Goal: Task Accomplishment & Management: Use online tool/utility

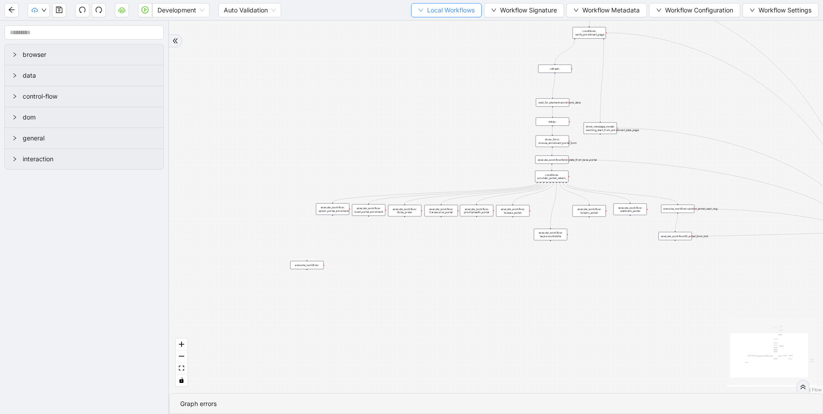
click at [427, 13] on span "Local Workflows" at bounding box center [451, 10] width 48 height 10
click at [418, 27] on span "Select" at bounding box center [442, 28] width 58 height 10
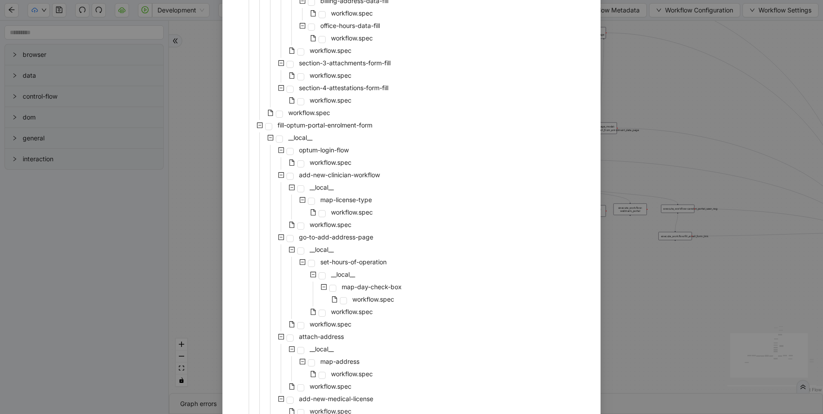
scroll to position [659, 0]
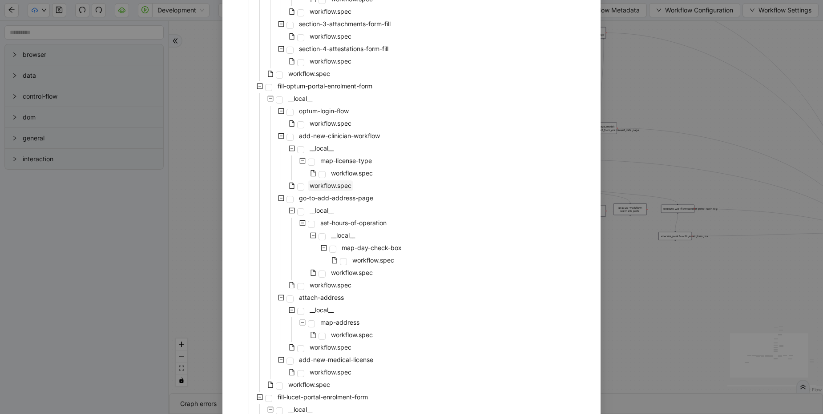
click at [314, 189] on span "workflow.spec" at bounding box center [330, 186] width 42 height 8
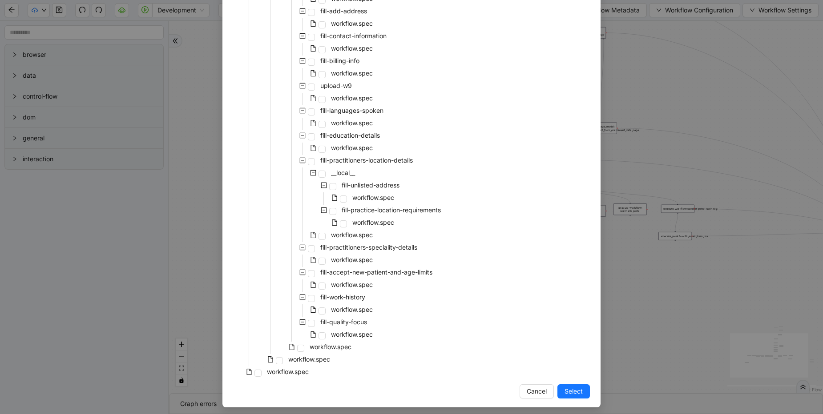
scroll to position [3104, 0]
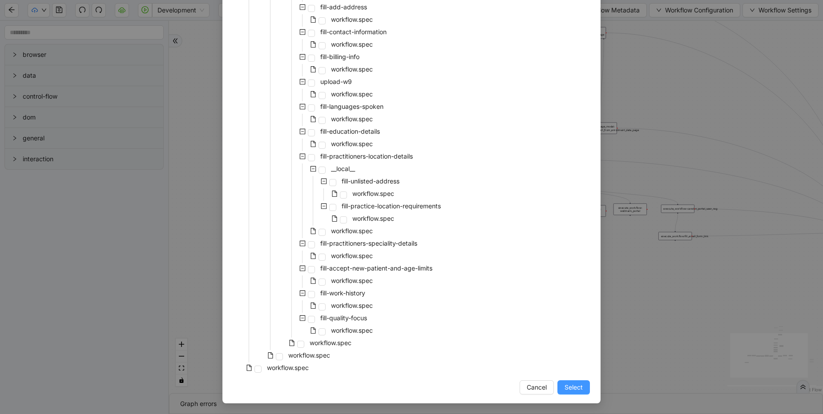
click at [569, 391] on span "Select" at bounding box center [573, 388] width 18 height 10
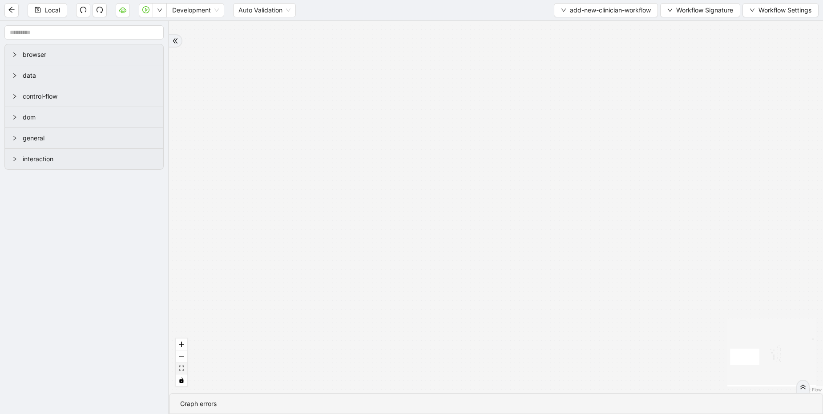
click at [178, 367] on button "fit view" at bounding box center [182, 369] width 12 height 12
click at [317, 216] on div "trigger delay: 2s__0__0 wait_until_loaded: optum_homepage__0 scroll_element: ad…" at bounding box center [496, 207] width 654 height 373
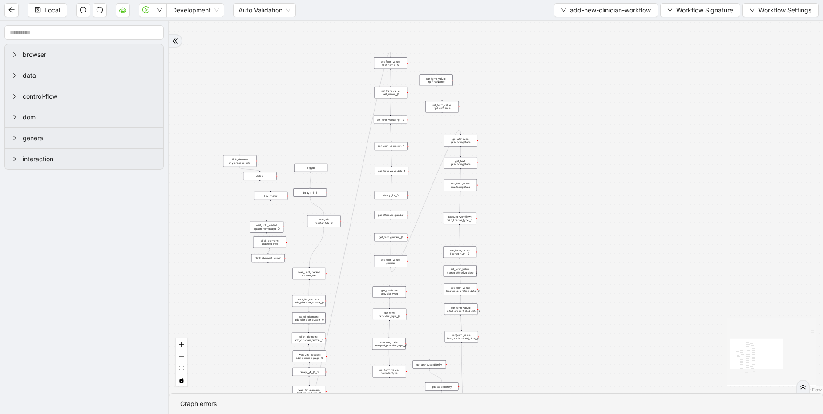
drag, startPoint x: 358, startPoint y: 198, endPoint x: 578, endPoint y: 173, distance: 221.1
click at [578, 173] on div "trigger delay: 2s__0__0 wait_until_loaded: optum_homepage__0 scroll_element: ad…" at bounding box center [496, 207] width 654 height 373
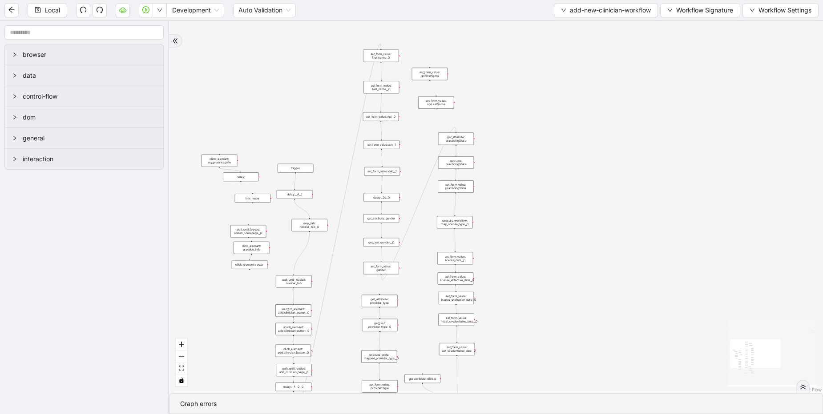
drag, startPoint x: 563, startPoint y: 180, endPoint x: 610, endPoint y: 214, distance: 58.3
click at [610, 214] on div "trigger delay: 2s__0__0 wait_until_loaded: optum_homepage__0 scroll_element: ad…" at bounding box center [496, 207] width 654 height 373
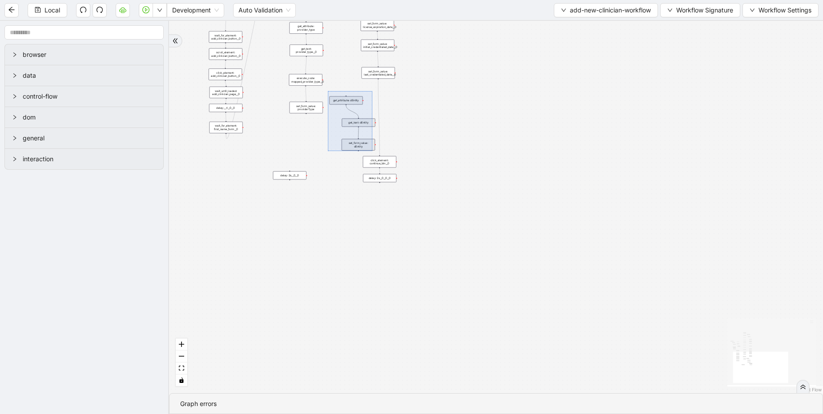
drag, startPoint x: 328, startPoint y: 91, endPoint x: 372, endPoint y: 151, distance: 74.7
click at [372, 151] on div "trigger delay: 2s__0__0 wait_until_loaded: optum_homepage__0 scroll_element: ad…" at bounding box center [496, 207] width 654 height 373
click at [296, 178] on div "delay: 2s__0__0" at bounding box center [289, 176] width 33 height 8
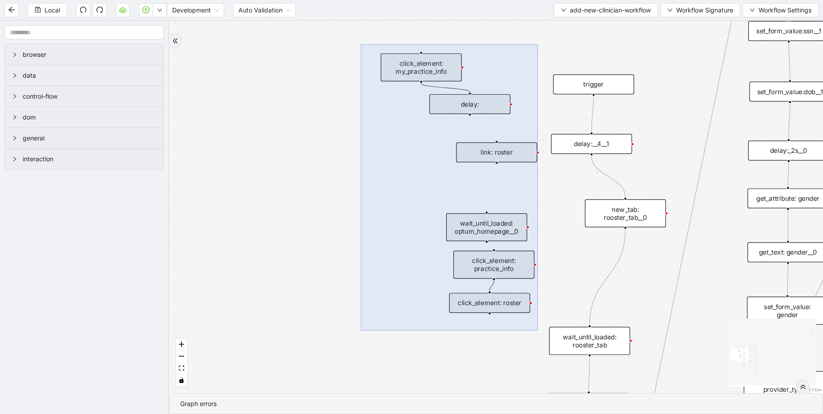
drag, startPoint x: 361, startPoint y: 44, endPoint x: 538, endPoint y: 331, distance: 336.6
click at [538, 331] on div "trigger wait_until_loaded: optum_homepage__0 scroll_element: add_clinician_butt…" at bounding box center [496, 207] width 654 height 373
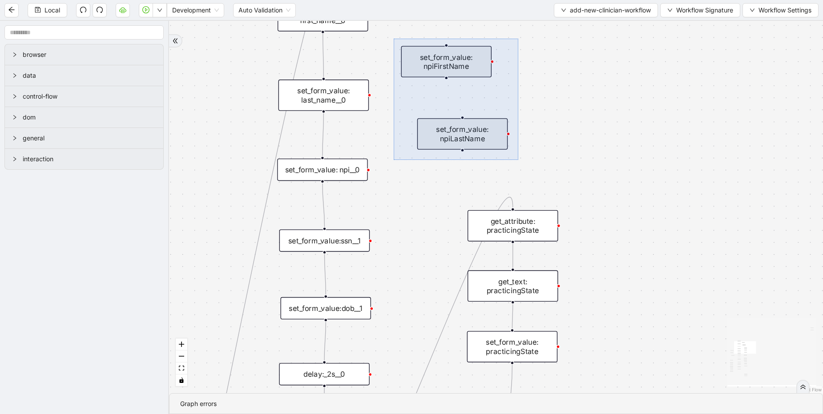
drag, startPoint x: 396, startPoint y: 47, endPoint x: 518, endPoint y: 160, distance: 166.1
click at [518, 160] on div "trigger scroll_element: add_clinician_button__0 click_element: add_clinician_bu…" at bounding box center [496, 207] width 654 height 373
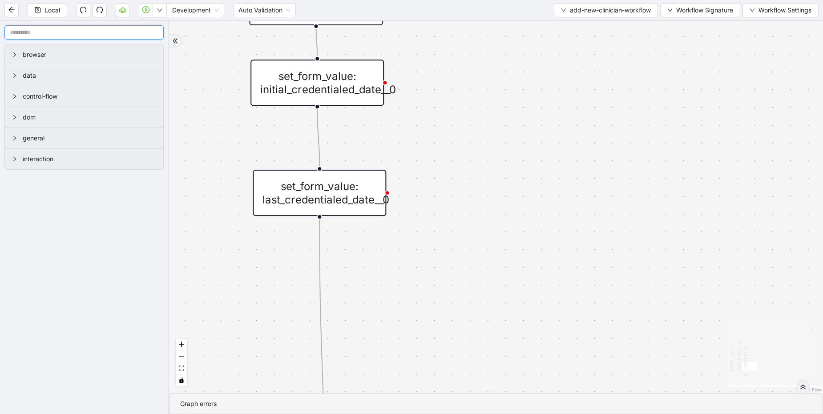
click at [73, 33] on input "text" at bounding box center [83, 32] width 159 height 14
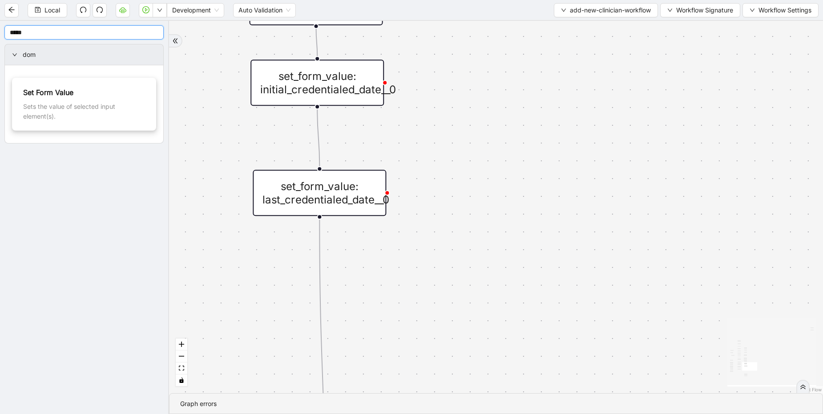
type input "*****"
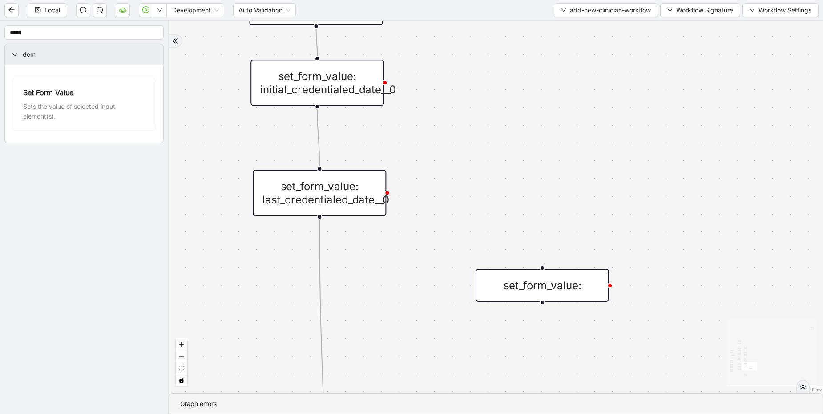
click at [524, 277] on div "set_form_value:" at bounding box center [541, 285] width 133 height 33
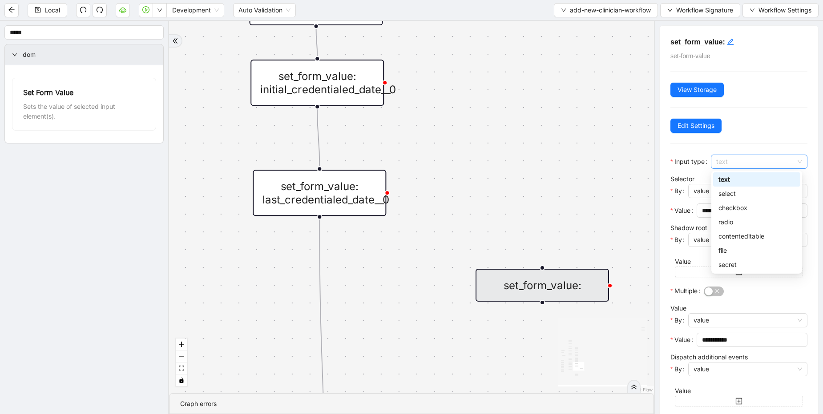
click at [744, 167] on span "text" at bounding box center [759, 161] width 86 height 13
click at [742, 195] on div "select" at bounding box center [756, 194] width 76 height 10
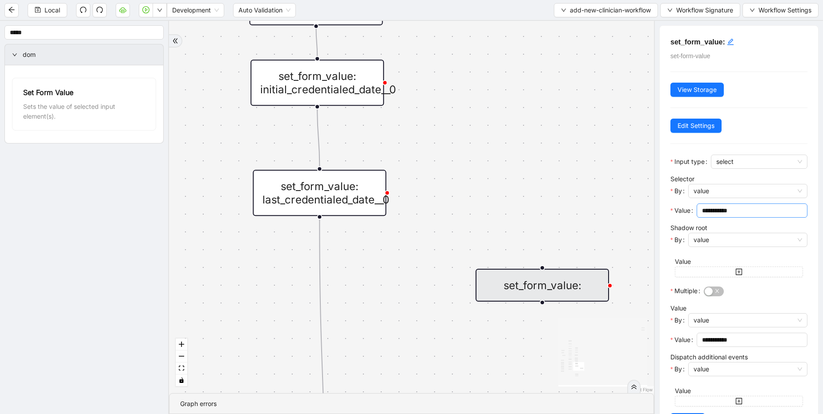
click at [731, 208] on input "**********" at bounding box center [751, 211] width 98 height 10
paste input "*********"
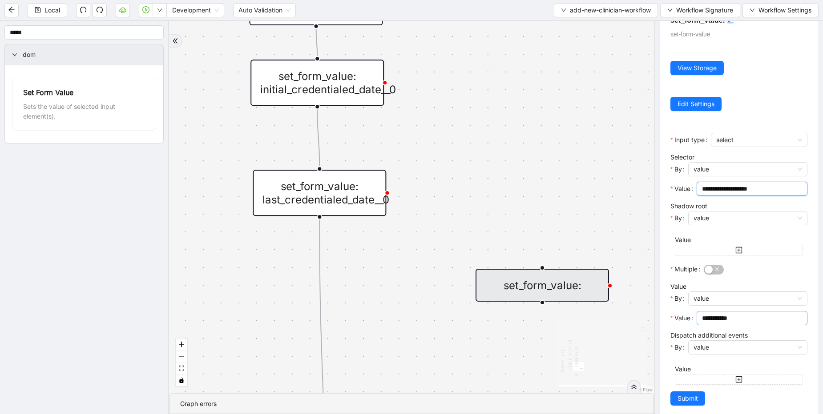
scroll to position [33, 0]
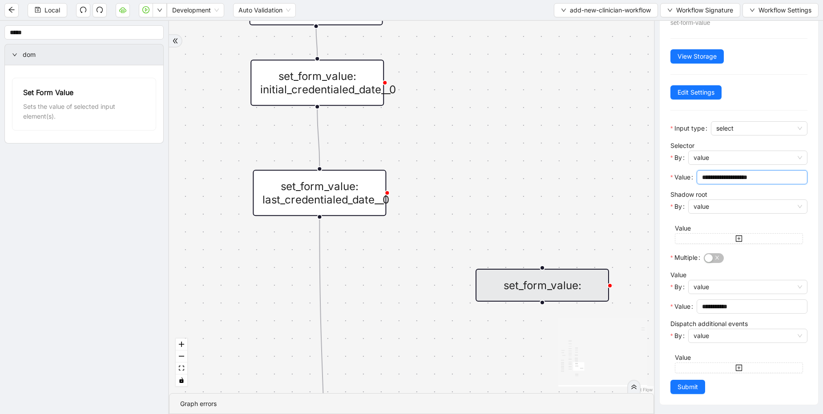
type input "**********"
click at [735, 309] on input "**********" at bounding box center [751, 307] width 98 height 10
paste input "text"
type input "*****"
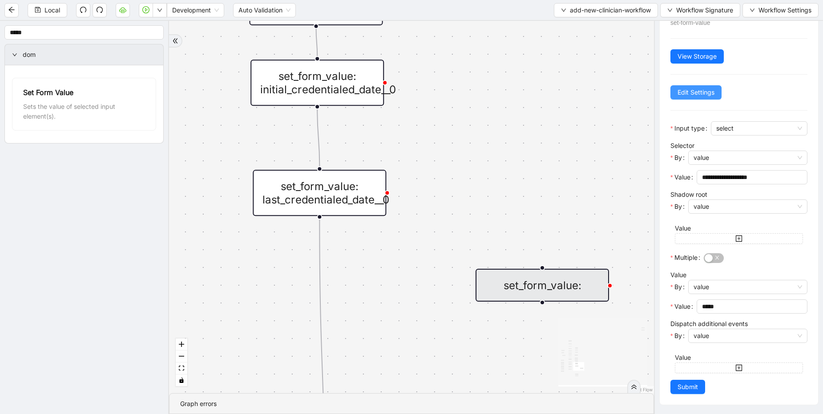
click at [686, 94] on span "Edit Settings" at bounding box center [695, 93] width 37 height 10
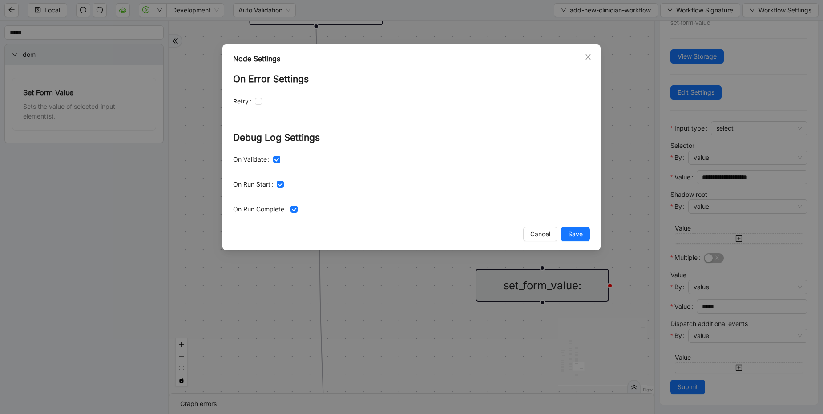
click at [585, 237] on button "Save" at bounding box center [575, 234] width 29 height 14
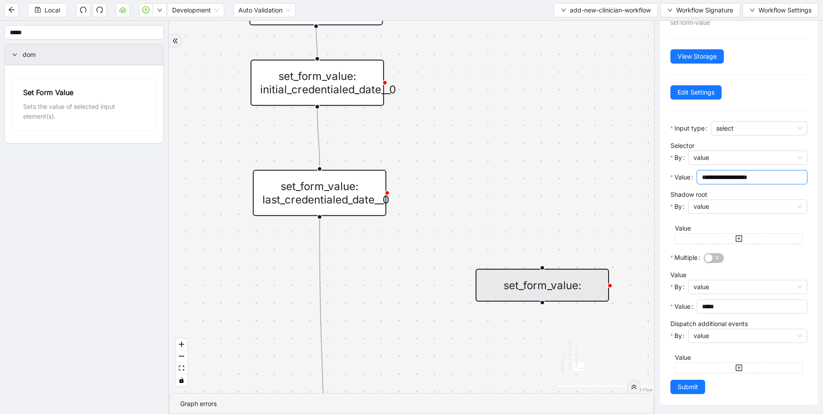
click at [748, 174] on input "**********" at bounding box center [751, 178] width 98 height 10
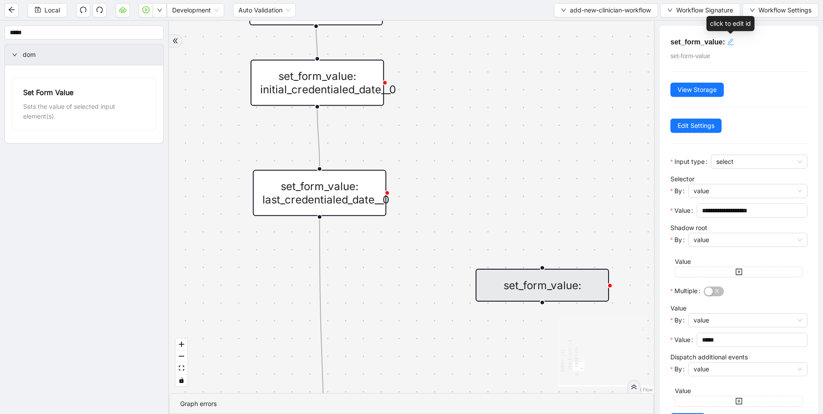
click at [728, 42] on icon "edit" at bounding box center [730, 42] width 6 height 6
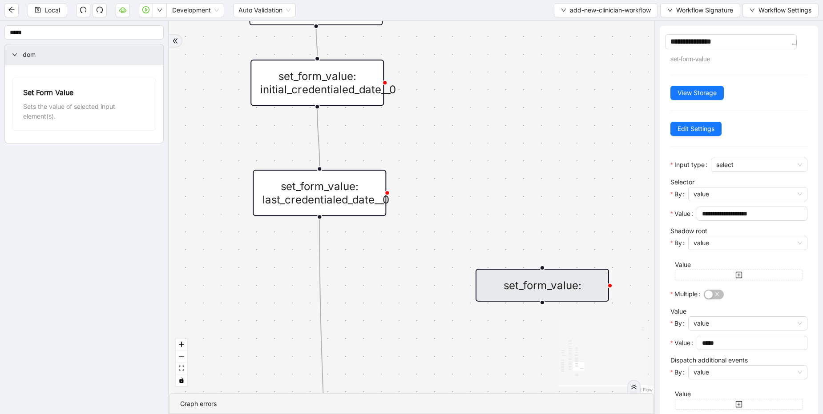
type textarea "**********"
click at [763, 94] on div "**********" at bounding box center [738, 234] width 158 height 416
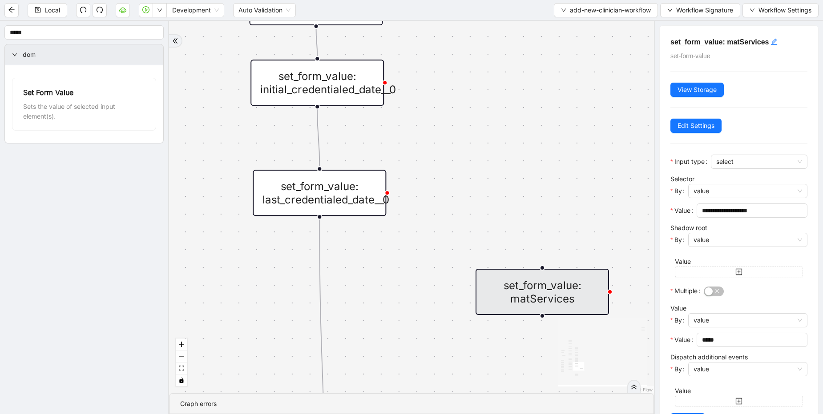
click at [703, 134] on div "**********" at bounding box center [738, 232] width 158 height 413
click at [706, 127] on span "Edit Settings" at bounding box center [695, 126] width 37 height 10
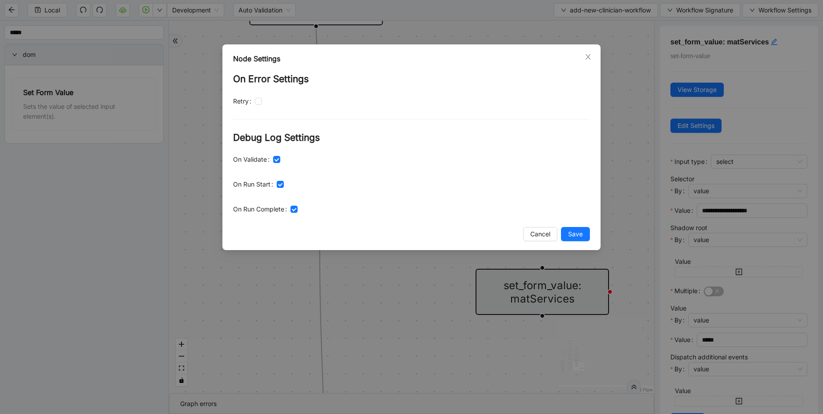
drag, startPoint x: 588, startPoint y: 234, endPoint x: 594, endPoint y: 235, distance: 5.4
click at [588, 234] on button "Save" at bounding box center [575, 234] width 29 height 14
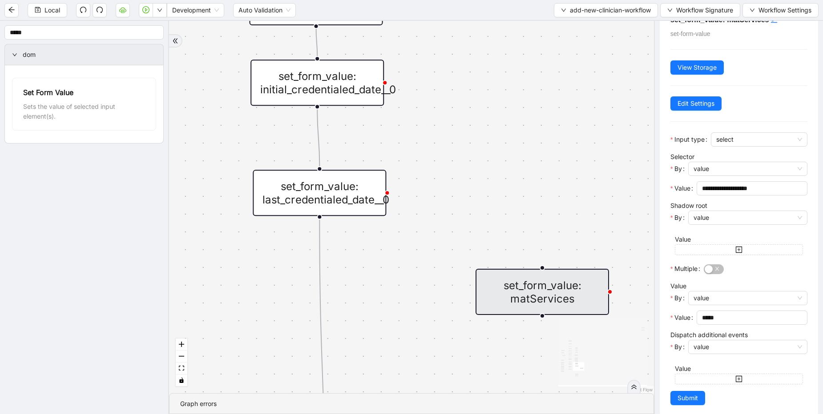
scroll to position [33, 0]
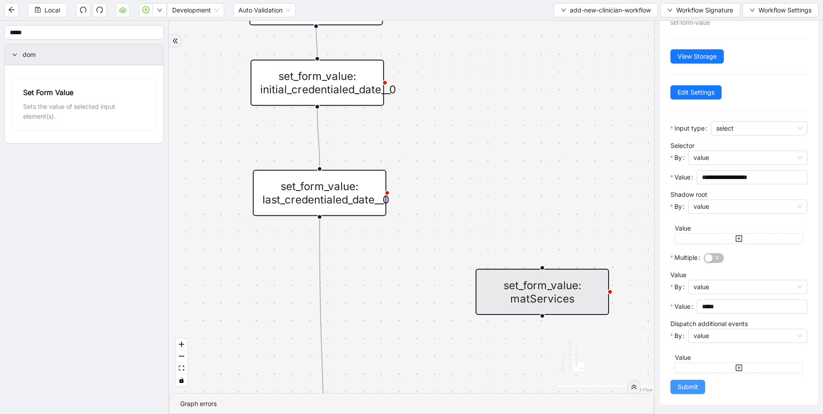
click at [689, 388] on span "Submit" at bounding box center [687, 387] width 20 height 10
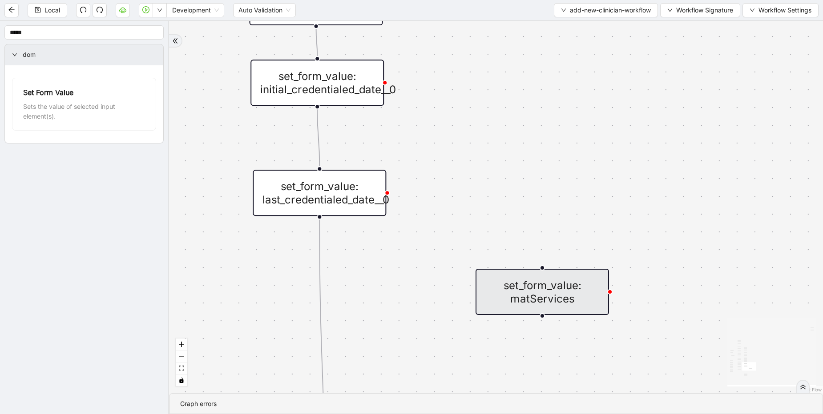
scroll to position [0, 0]
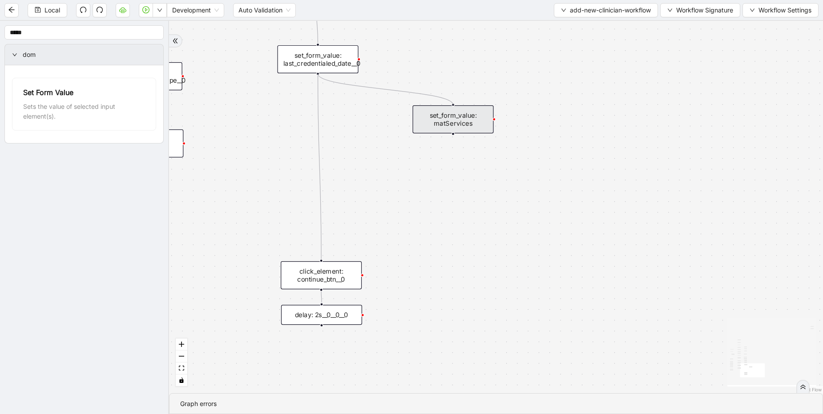
drag, startPoint x: 319, startPoint y: 74, endPoint x: 454, endPoint y: 106, distance: 138.4
drag, startPoint x: 453, startPoint y: 135, endPoint x: 327, endPoint y: 261, distance: 177.7
click at [327, 261] on div "trigger scroll_element: add_clinician_button__0 click_element: add_clinician_bu…" at bounding box center [496, 207] width 654 height 373
drag, startPoint x: 454, startPoint y: 114, endPoint x: 321, endPoint y: 101, distance: 134.1
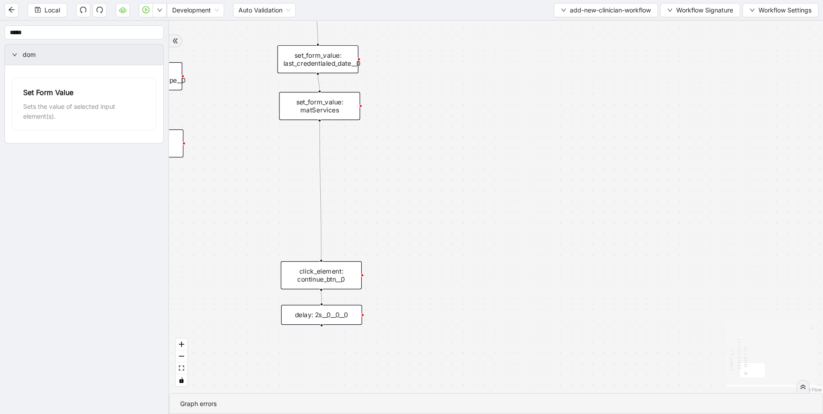
click at [321, 101] on div "set_form_value: matServices" at bounding box center [319, 106] width 81 height 28
drag, startPoint x: 329, startPoint y: 274, endPoint x: 326, endPoint y: 151, distance: 123.6
click at [326, 151] on div "click_element: continue_btn__0" at bounding box center [318, 152] width 81 height 28
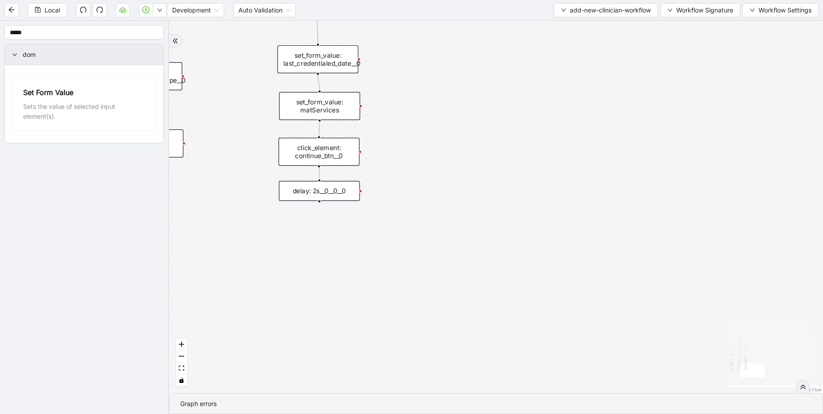
drag, startPoint x: 343, startPoint y: 314, endPoint x: 341, endPoint y: 190, distance: 124.1
click at [341, 190] on div "delay: 2s__0__0__0" at bounding box center [319, 191] width 81 height 20
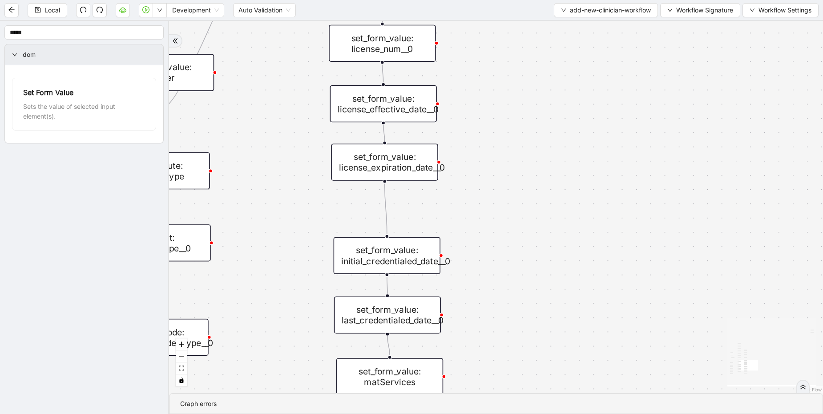
drag, startPoint x: 401, startPoint y: 224, endPoint x: 402, endPoint y: 253, distance: 28.9
click at [402, 253] on div "set_form_value: initial_credentialed_date__0" at bounding box center [387, 255] width 107 height 37
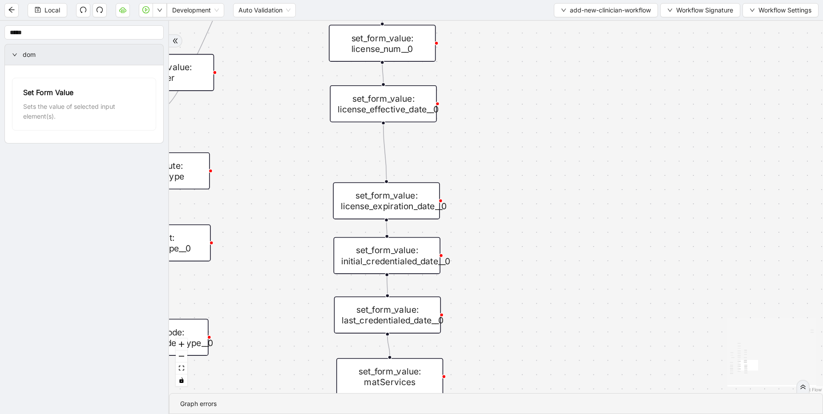
drag, startPoint x: 398, startPoint y: 161, endPoint x: 400, endPoint y: 199, distance: 38.7
click at [400, 199] on div "set_form_value: license_expiration_date__0" at bounding box center [386, 200] width 107 height 37
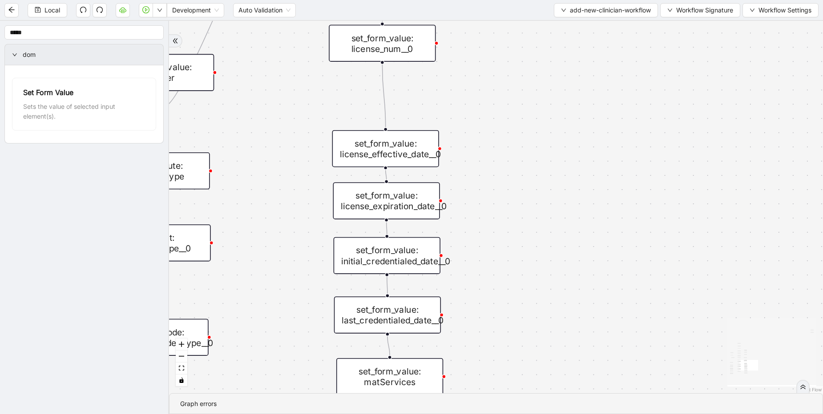
drag, startPoint x: 395, startPoint y: 101, endPoint x: 398, endPoint y: 146, distance: 45.0
click at [398, 146] on div "set_form_value: license_effective_date__0" at bounding box center [385, 148] width 107 height 37
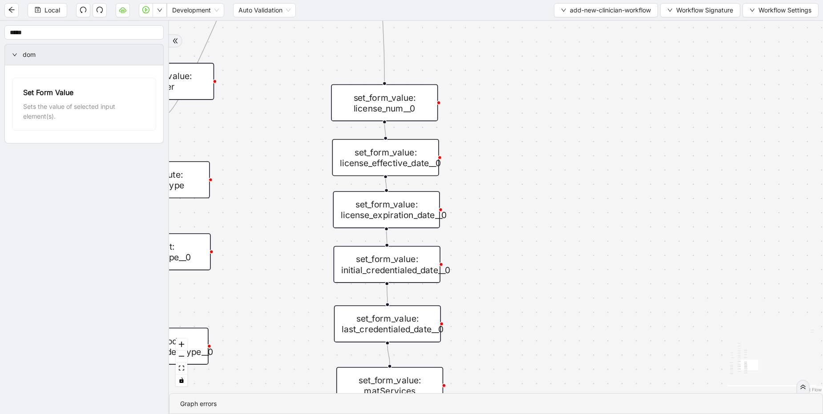
drag, startPoint x: 400, startPoint y: 35, endPoint x: 402, endPoint y: 88, distance: 53.9
click at [402, 88] on div "set_form_value: license_num__0" at bounding box center [384, 102] width 107 height 37
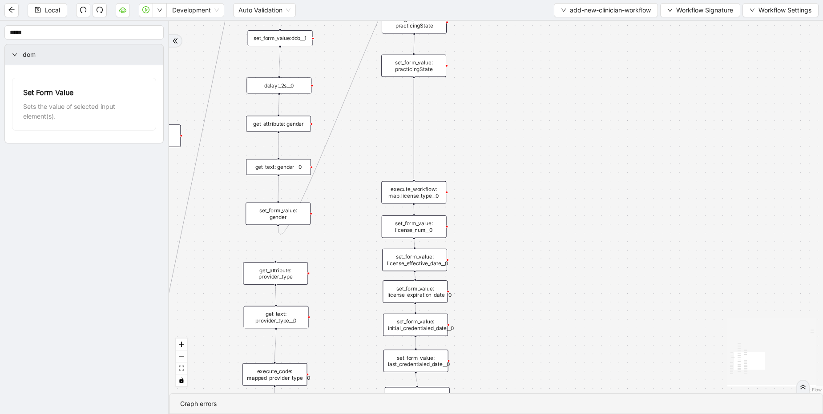
drag, startPoint x: 430, startPoint y: 133, endPoint x: 432, endPoint y: 195, distance: 61.8
click at [432, 195] on div "execute_workflow: map_license_type__0" at bounding box center [413, 192] width 65 height 23
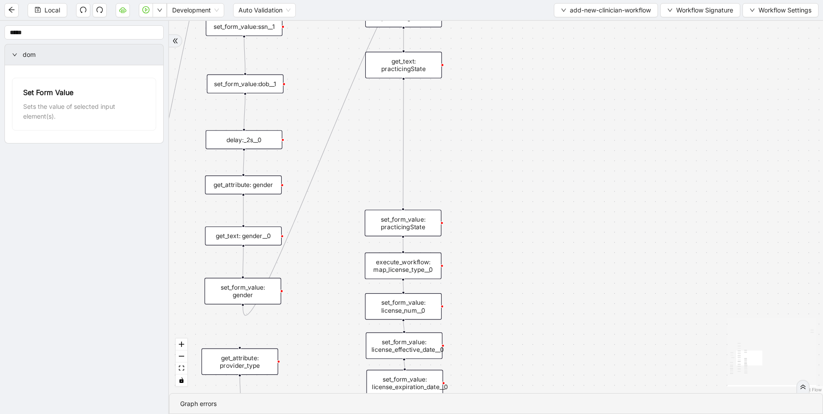
drag, startPoint x: 410, startPoint y: 114, endPoint x: 410, endPoint y: 221, distance: 106.7
click at [410, 221] on div "set_form_value: practicingState" at bounding box center [403, 223] width 76 height 27
drag, startPoint x: 414, startPoint y: 62, endPoint x: 416, endPoint y: 171, distance: 109.4
click at [416, 171] on div "get_text: practicingState" at bounding box center [403, 180] width 76 height 27
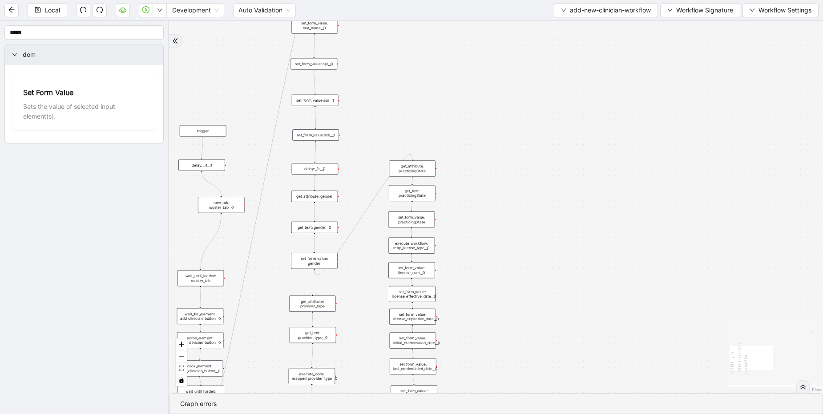
drag, startPoint x: 412, startPoint y: 88, endPoint x: 412, endPoint y: 164, distance: 76.0
click at [412, 164] on div "get_attribute: practicingState" at bounding box center [412, 169] width 47 height 16
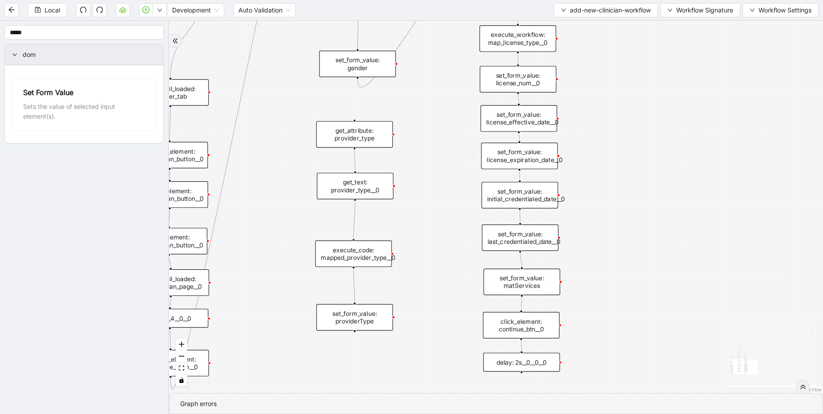
drag, startPoint x: 250, startPoint y: 81, endPoint x: 292, endPoint y: 109, distance: 49.7
click at [292, 109] on div "trigger scroll_element: add_clinician_button__0 click_element: add_clinician_bu…" at bounding box center [496, 207] width 654 height 373
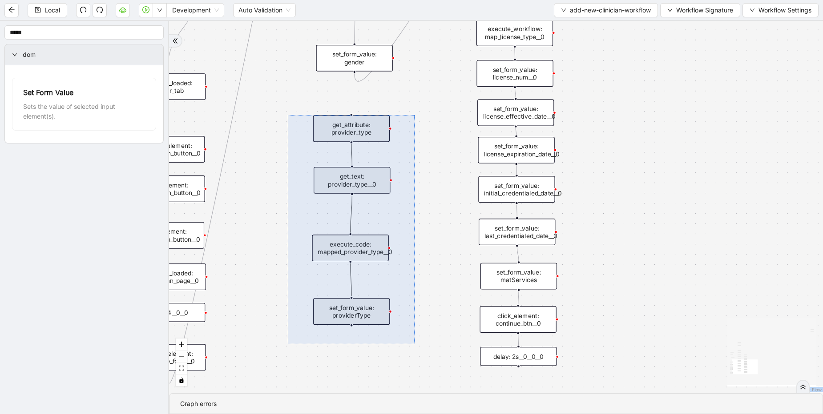
drag, startPoint x: 288, startPoint y: 116, endPoint x: 414, endPoint y: 345, distance: 261.3
click at [414, 345] on div "trigger scroll_element: add_clinician_button__0 click_element: add_clinician_bu…" at bounding box center [496, 207] width 654 height 373
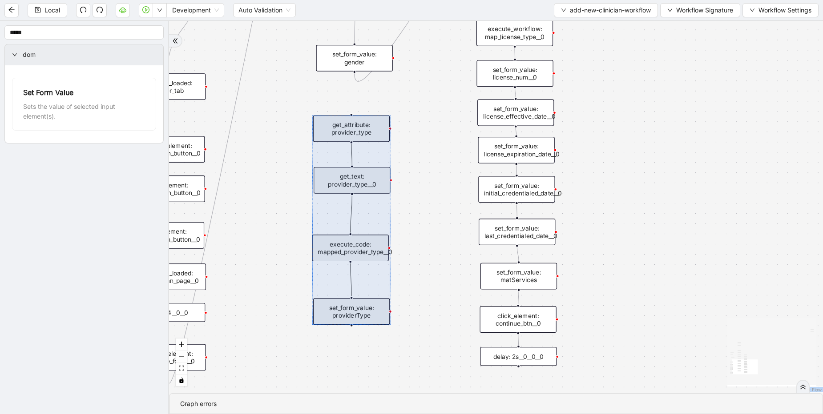
click at [420, 246] on div "trigger scroll_element: add_clinician_button__0 click_element: add_clinician_bu…" at bounding box center [496, 207] width 654 height 373
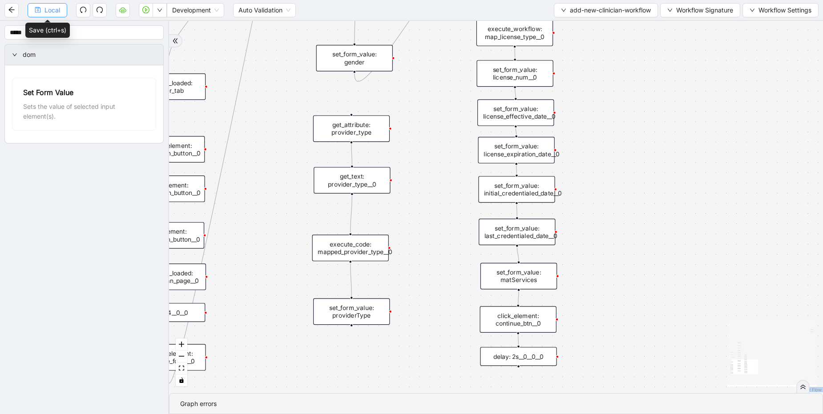
click at [44, 11] on button "Local" at bounding box center [48, 10] width 40 height 14
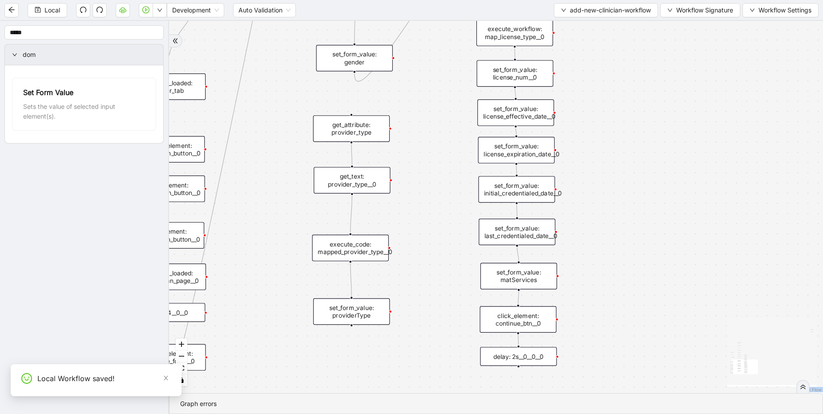
click at [519, 327] on div "click_element: continue_btn__0" at bounding box center [518, 319] width 76 height 27
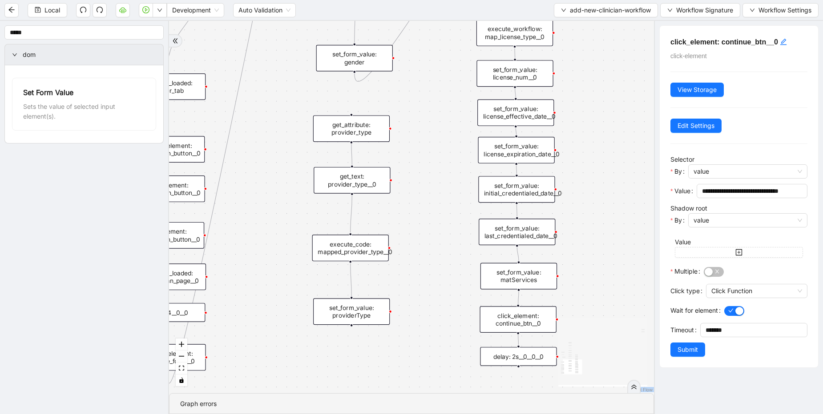
click at [514, 282] on div "set_form_value: matServices" at bounding box center [518, 276] width 76 height 27
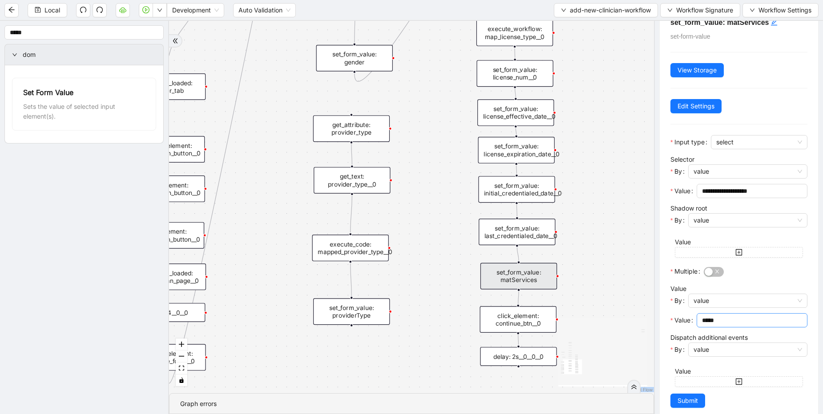
scroll to position [33, 0]
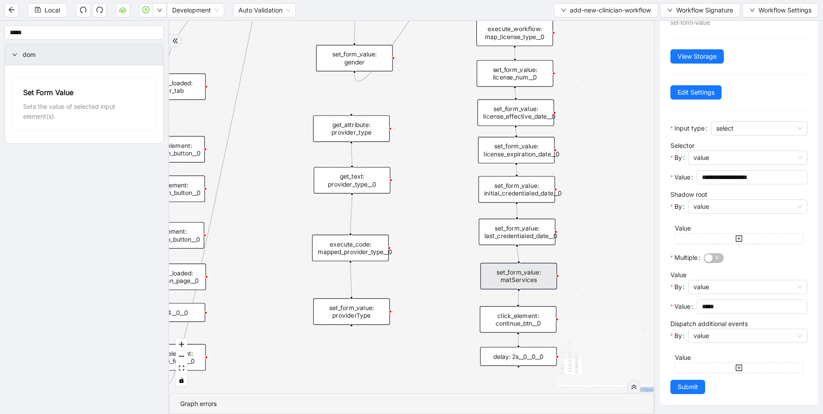
click at [619, 268] on div "trigger scroll_element: add_clinician_button__0 click_element: add_clinician_bu…" at bounding box center [411, 207] width 485 height 373
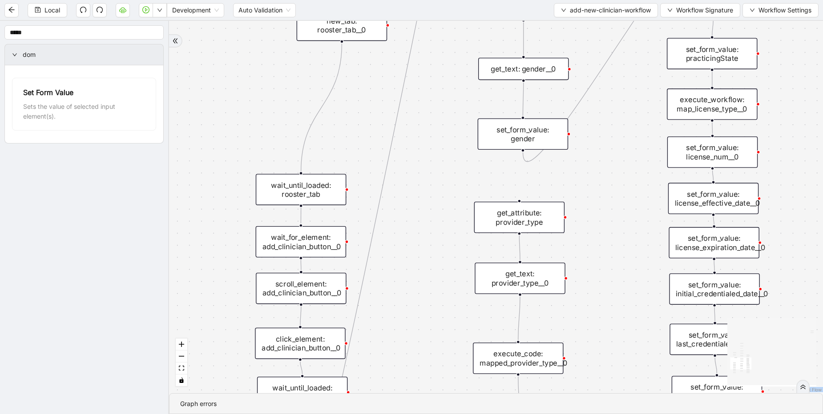
drag, startPoint x: 309, startPoint y: 169, endPoint x: 308, endPoint y: 191, distance: 21.8
click at [308, 191] on div "wait_until_loaded: rooster_tab" at bounding box center [301, 190] width 90 height 32
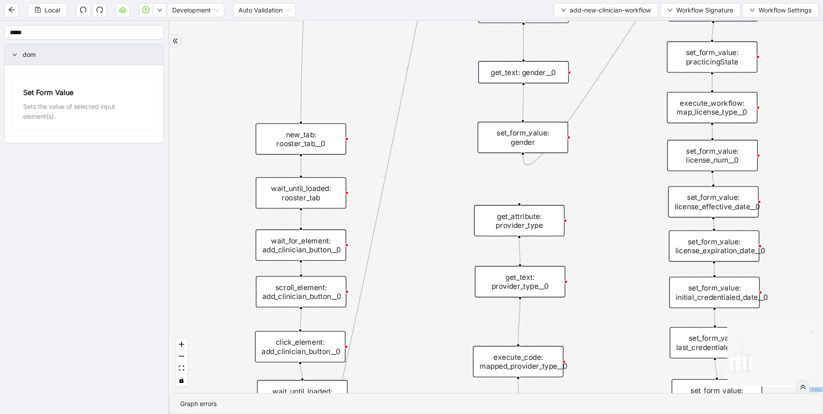
drag, startPoint x: 344, startPoint y: 28, endPoint x: 303, endPoint y: 142, distance: 121.0
click at [303, 142] on div "new_tab: rooster_tab__0" at bounding box center [301, 140] width 90 height 32
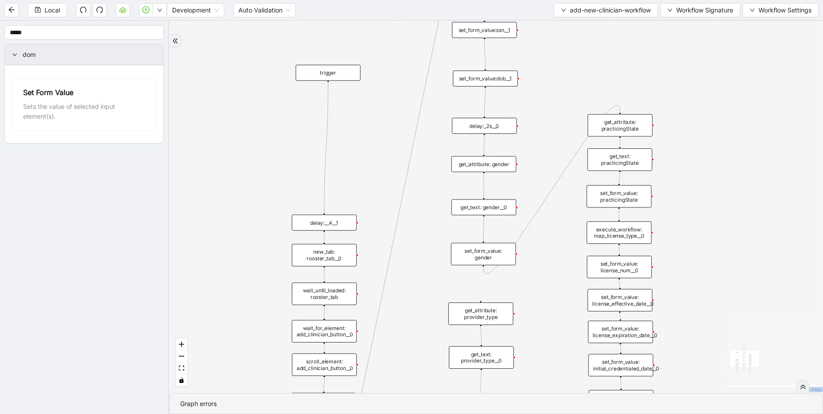
drag, startPoint x: 332, startPoint y: 122, endPoint x: 330, endPoint y: 224, distance: 102.3
click at [330, 224] on div "delay:__4__1" at bounding box center [324, 223] width 65 height 16
drag, startPoint x: 333, startPoint y: 69, endPoint x: 329, endPoint y: 188, distance: 118.8
click at [329, 188] on div "trigger" at bounding box center [324, 192] width 65 height 16
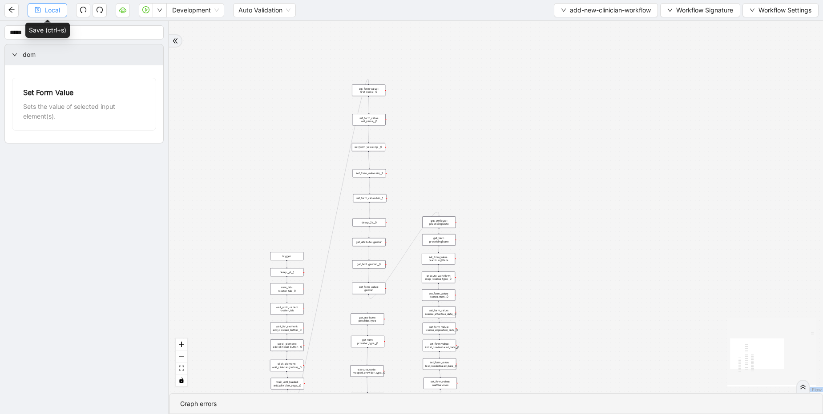
click at [60, 15] on span "Local" at bounding box center [52, 10] width 16 height 10
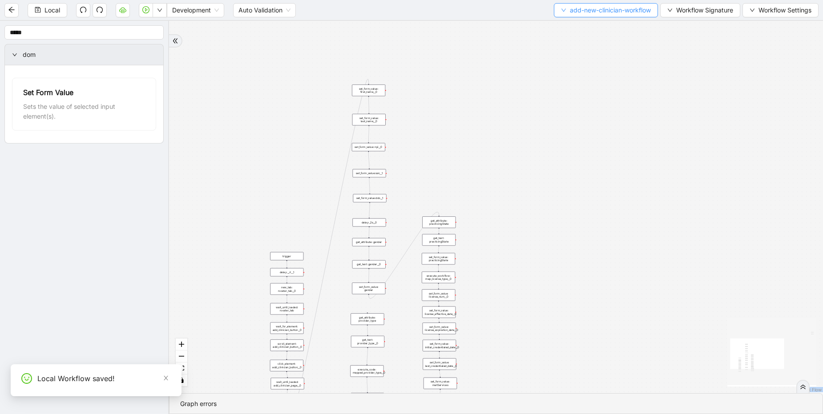
click at [601, 9] on span "add-new-clinician-workflow" at bounding box center [610, 10] width 81 height 10
click at [574, 23] on span "Select" at bounding box center [603, 28] width 92 height 10
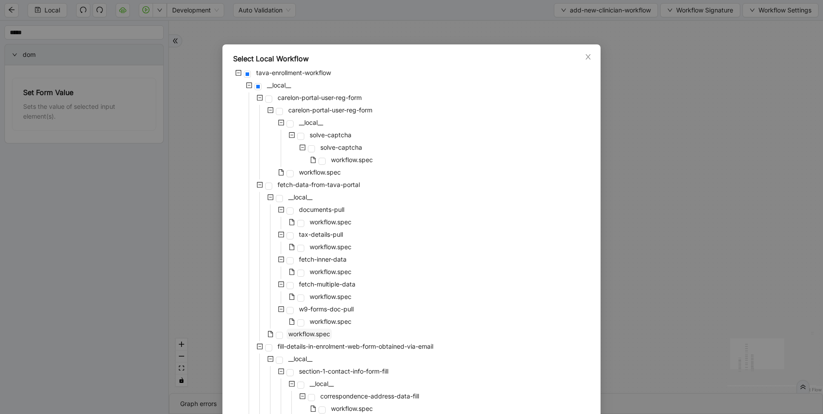
click at [301, 339] on span "workflow.spec" at bounding box center [308, 334] width 45 height 11
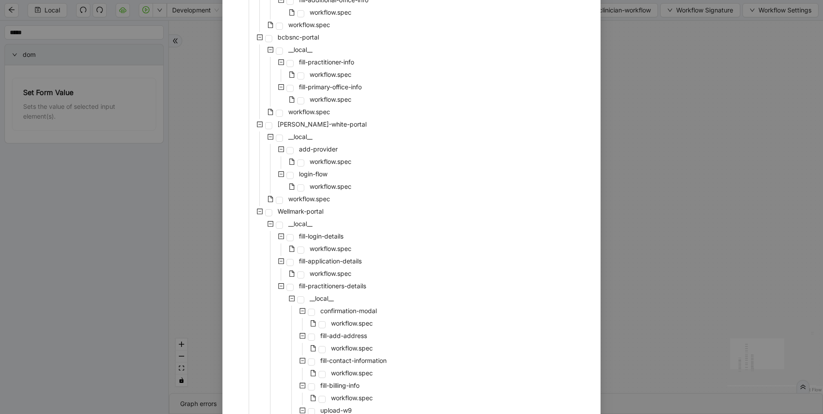
scroll to position [3104, 0]
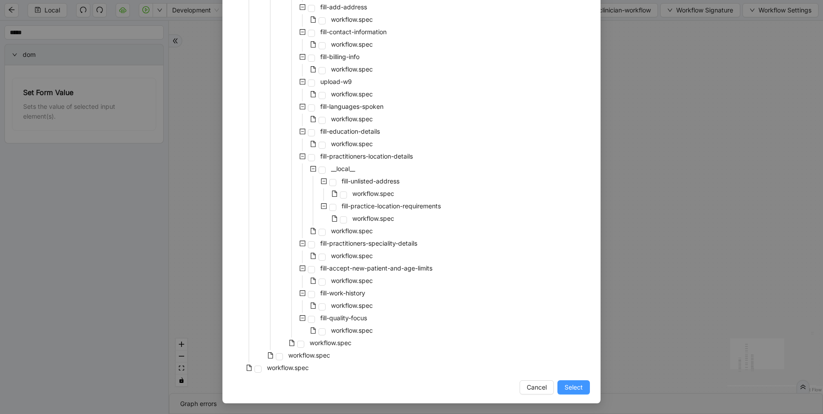
click at [566, 390] on span "Select" at bounding box center [573, 388] width 18 height 10
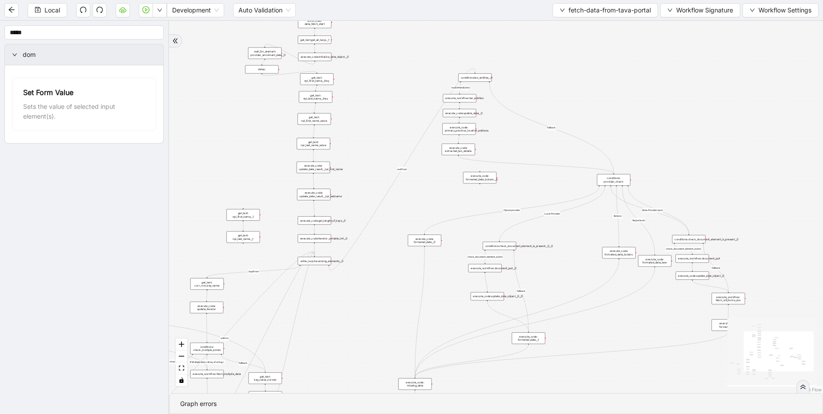
click at [211, 204] on div "check_document_element_exists taxEntitiesExists success fallback exitFrom fallb…" at bounding box center [496, 207] width 654 height 373
drag, startPoint x: 216, startPoint y: 204, endPoint x: 268, endPoint y: 262, distance: 78.4
click at [268, 262] on div "check_document_element_exists taxEntitiesExists success fallback exitFrom fallb…" at bounding box center [496, 207] width 654 height 373
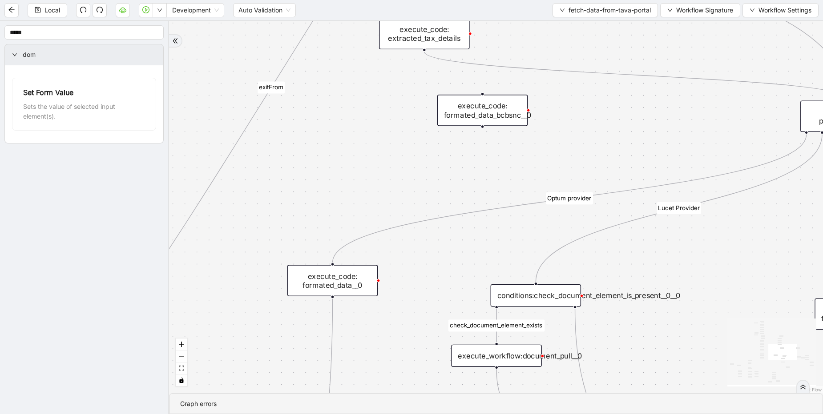
click at [482, 106] on div "execute_code: formated_data_bcbsnc__0" at bounding box center [482, 111] width 90 height 32
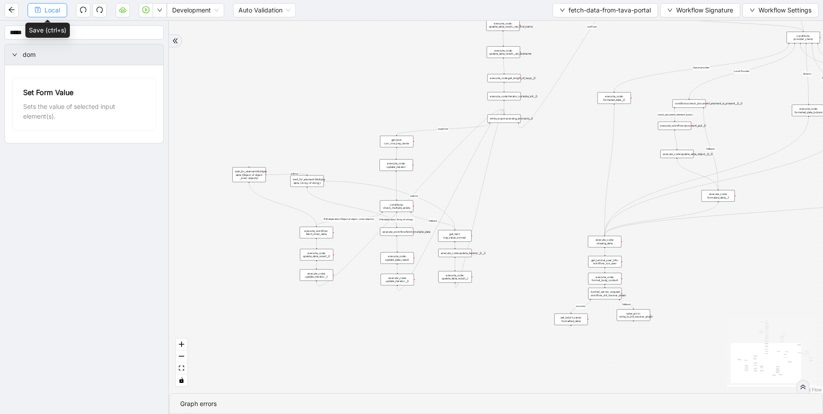
click at [58, 9] on span "Local" at bounding box center [52, 10] width 16 height 10
click at [592, 14] on span "fetch-data-from-tava-portal" at bounding box center [609, 10] width 82 height 10
click at [576, 24] on span "Select" at bounding box center [603, 28] width 92 height 10
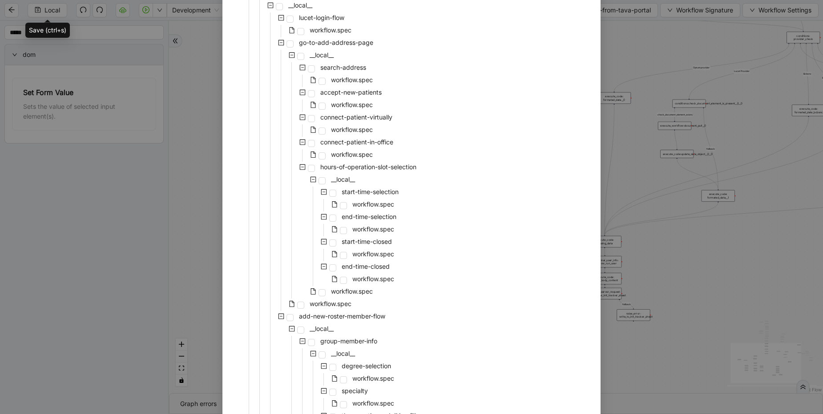
scroll to position [1067, 0]
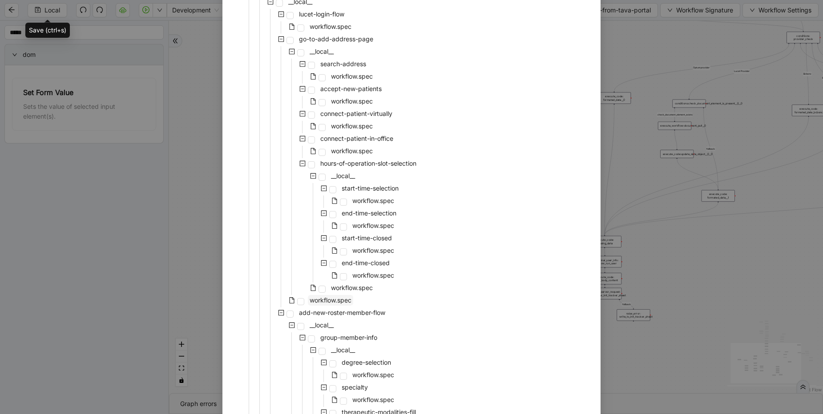
click at [331, 305] on span "workflow.spec" at bounding box center [330, 300] width 45 height 11
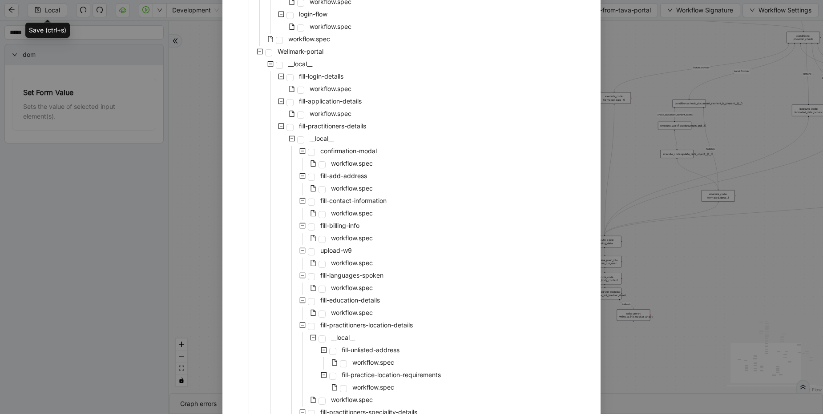
scroll to position [3104, 0]
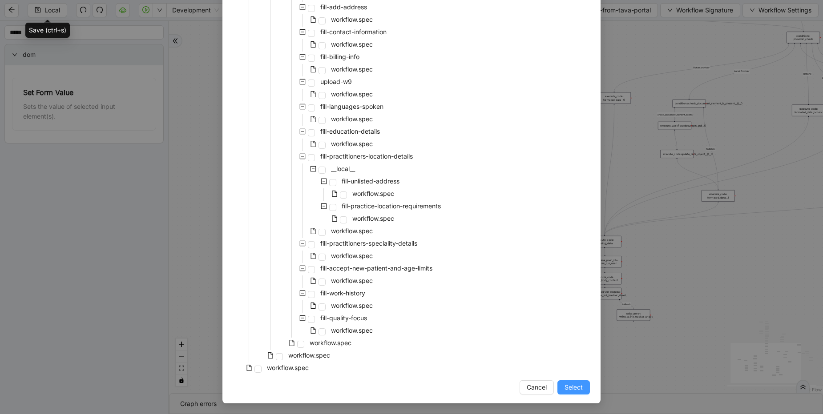
click at [571, 388] on span "Select" at bounding box center [573, 388] width 18 height 10
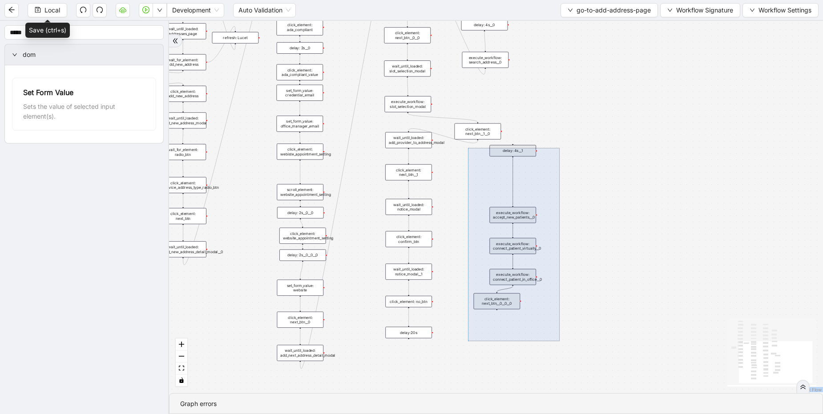
drag, startPoint x: 468, startPoint y: 148, endPoint x: 559, endPoint y: 342, distance: 214.0
click at [559, 342] on div "onError onError trigger click_element: account wait_for_element: addresses wait…" at bounding box center [496, 207] width 654 height 373
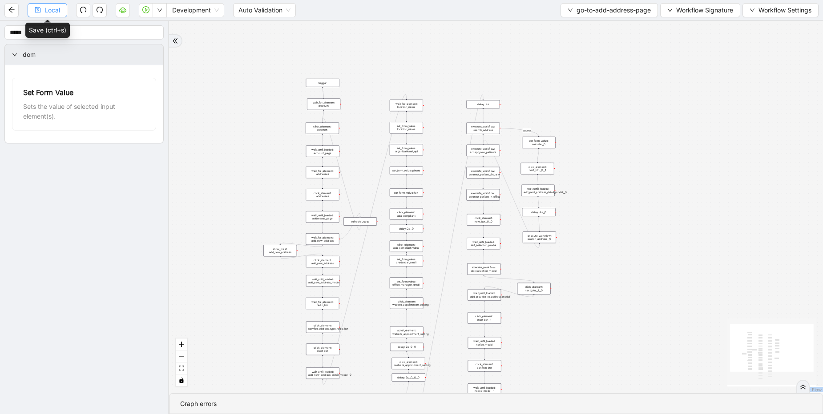
click at [59, 5] on span "Local" at bounding box center [52, 10] width 16 height 10
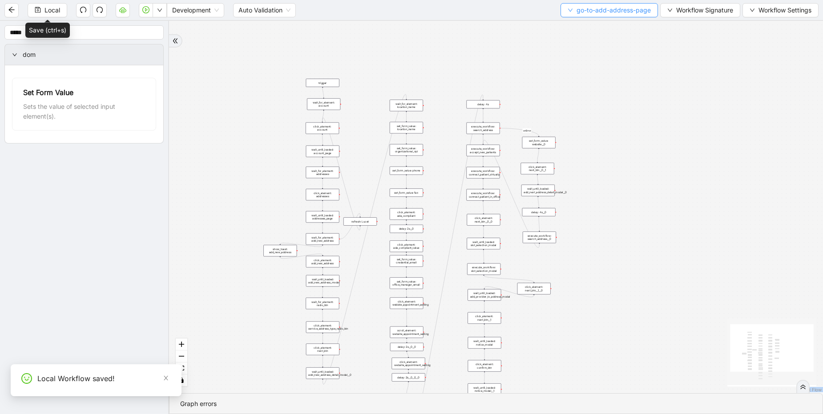
click at [600, 12] on span "go-to-add-address-page" at bounding box center [613, 10] width 74 height 10
click at [581, 23] on span "Select" at bounding box center [607, 28] width 83 height 10
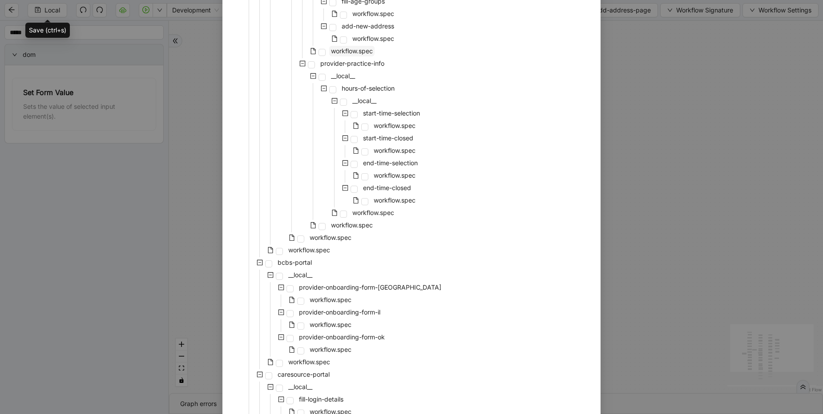
scroll to position [1494, 0]
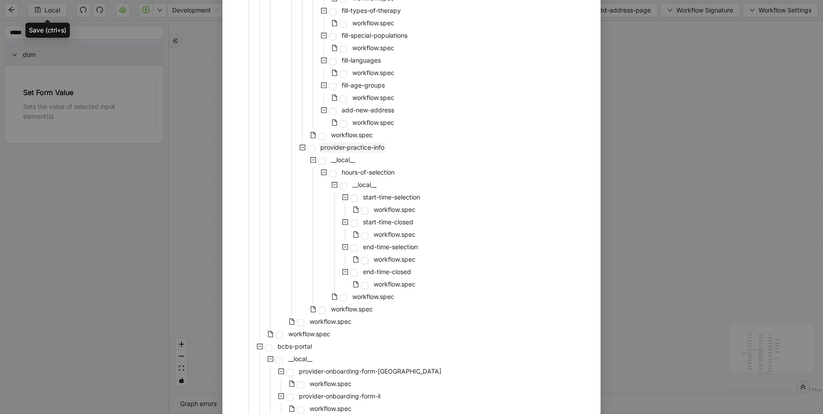
click at [358, 150] on span "provider-practice-info" at bounding box center [352, 148] width 64 height 8
click at [355, 135] on span "workflow.spec" at bounding box center [352, 135] width 42 height 8
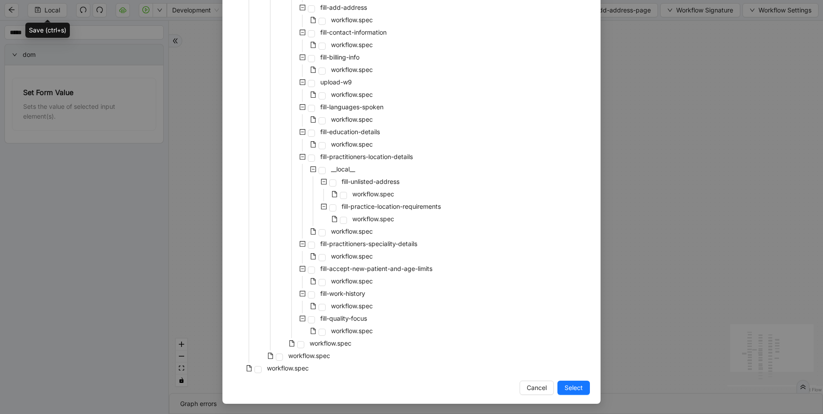
scroll to position [3104, 0]
click at [579, 392] on button "Select" at bounding box center [573, 388] width 32 height 14
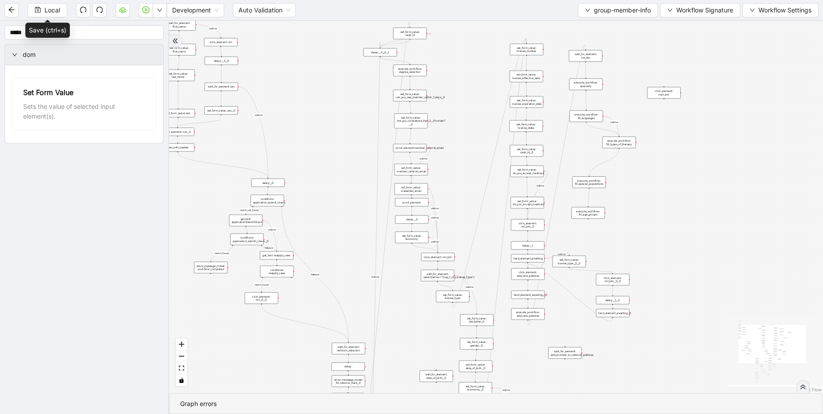
click at [664, 92] on div "click_element: next_btn" at bounding box center [663, 93] width 33 height 12
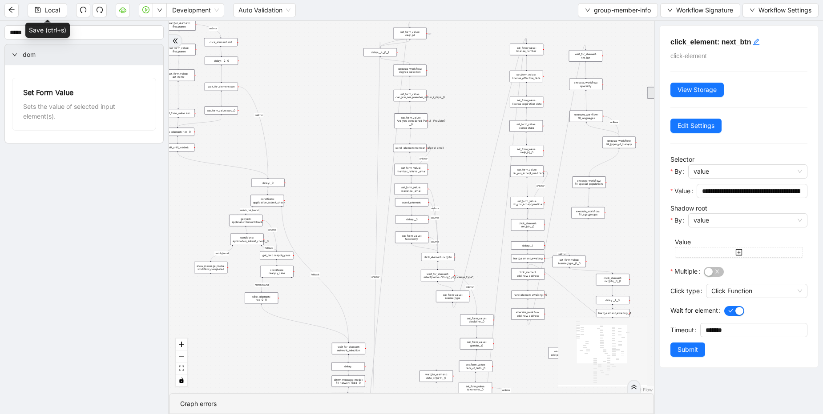
click at [615, 243] on div "match_found match_not_found fallback fallback match_found onError onError onErr…" at bounding box center [411, 207] width 485 height 373
